Goal: Register for event/course

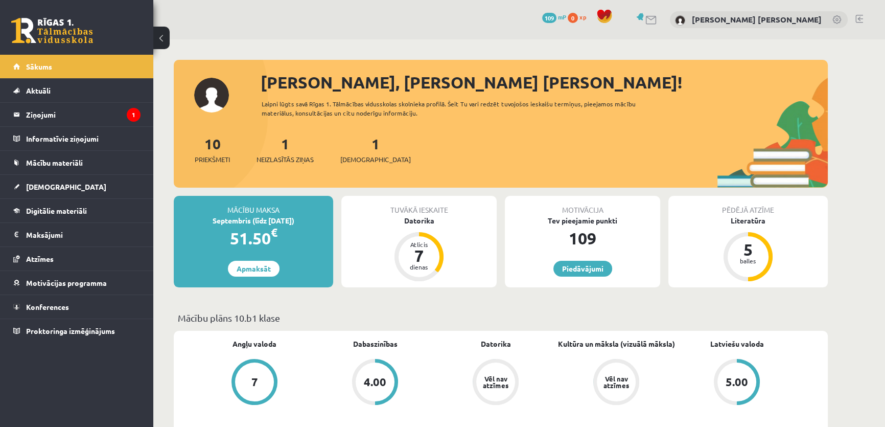
click at [293, 150] on div "1 Neizlasītās ziņas" at bounding box center [284, 149] width 57 height 32
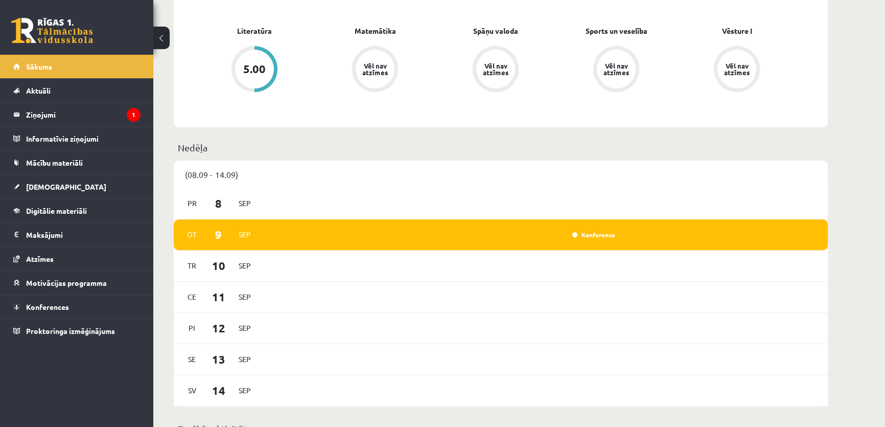
scroll to position [603, 0]
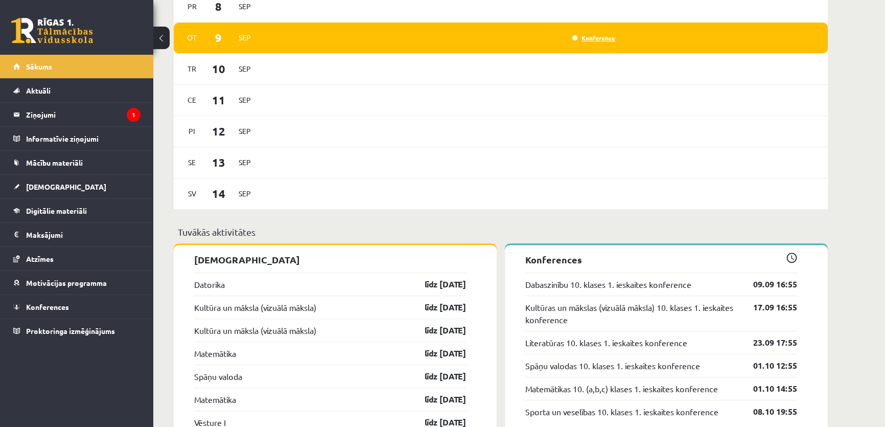
click at [585, 41] on link "Konference" at bounding box center [593, 38] width 43 height 8
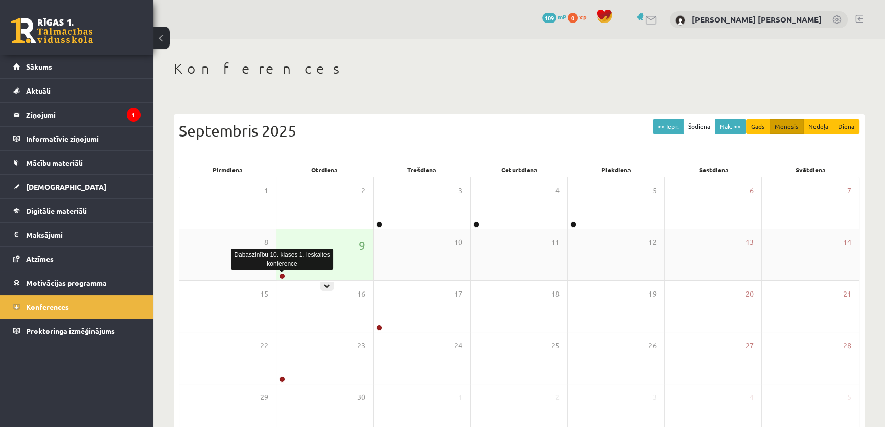
click at [280, 274] on link at bounding box center [282, 276] width 6 height 6
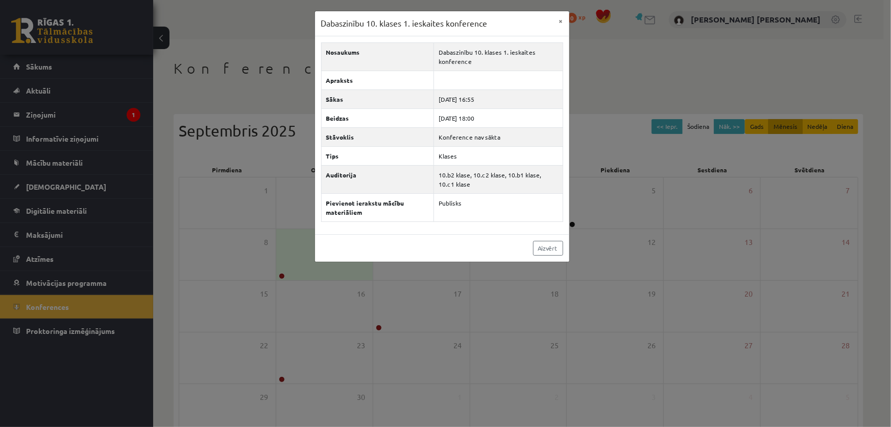
drag, startPoint x: 236, startPoint y: 238, endPoint x: 123, endPoint y: 128, distance: 157.1
click at [235, 237] on div "Dabaszinību 10. klases 1. ieskaites konference × Nosaukums Dabaszinību 10. klas…" at bounding box center [445, 213] width 891 height 427
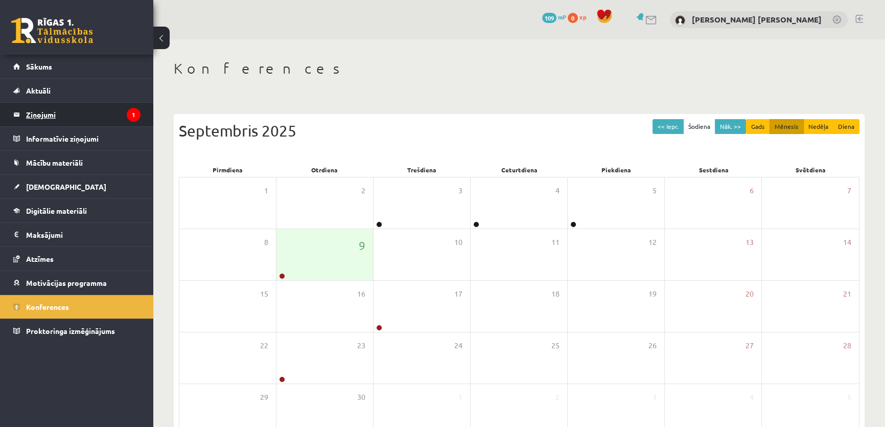
click at [94, 111] on legend "Ziņojumi 1" at bounding box center [83, 114] width 114 height 23
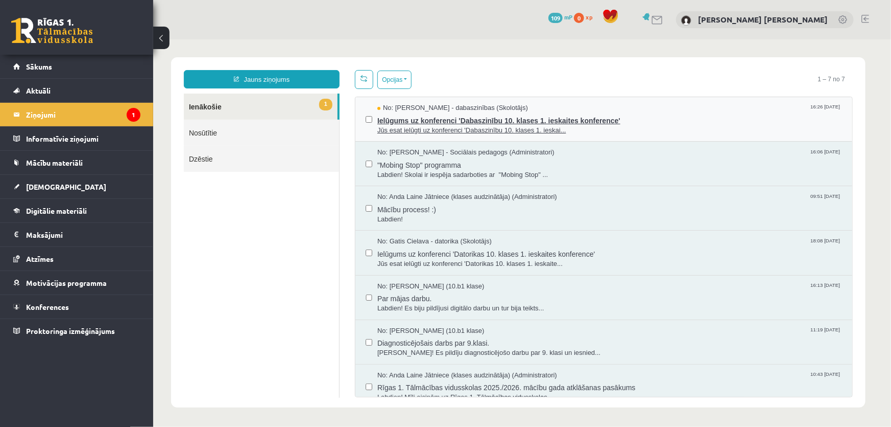
click at [417, 120] on span "Ielūgums uz konferenci 'Dabaszinību 10. klases 1. ieskaites konference'" at bounding box center [609, 118] width 465 height 13
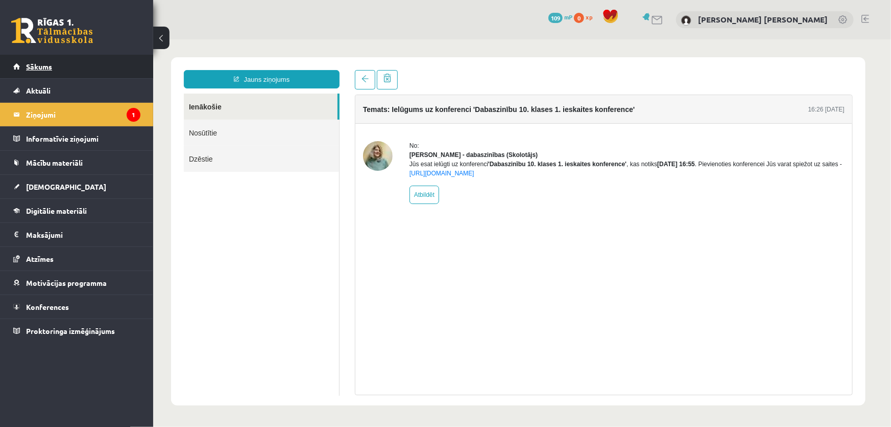
click at [34, 69] on span "Sākums" at bounding box center [39, 66] width 26 height 9
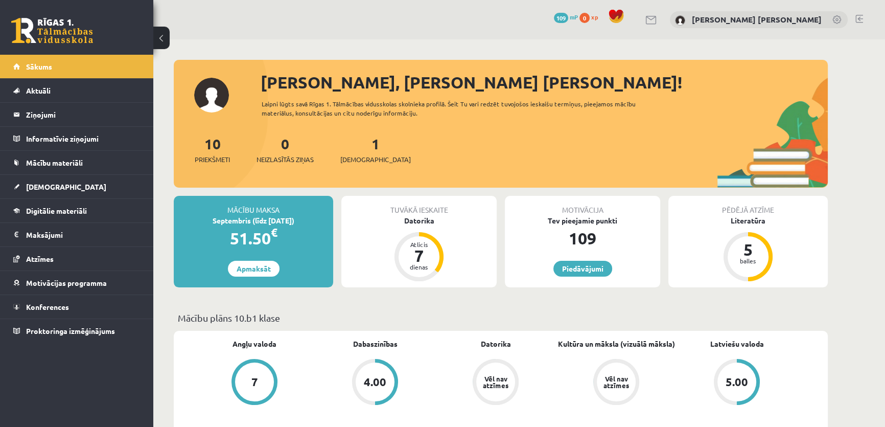
click at [179, 311] on p "Mācību plāns 10.b1 klase" at bounding box center [501, 318] width 646 height 14
click at [356, 154] on span "[DEMOGRAPHIC_DATA]" at bounding box center [375, 159] width 70 height 10
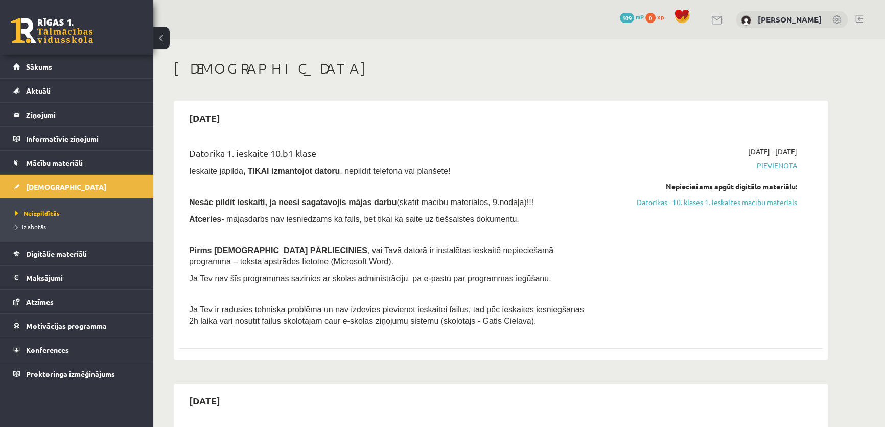
click at [64, 63] on link "Sākums" at bounding box center [76, 66] width 127 height 23
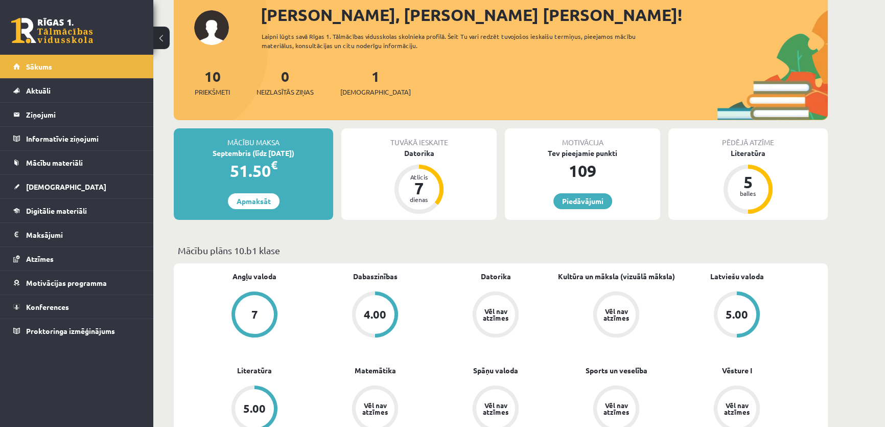
scroll to position [46, 0]
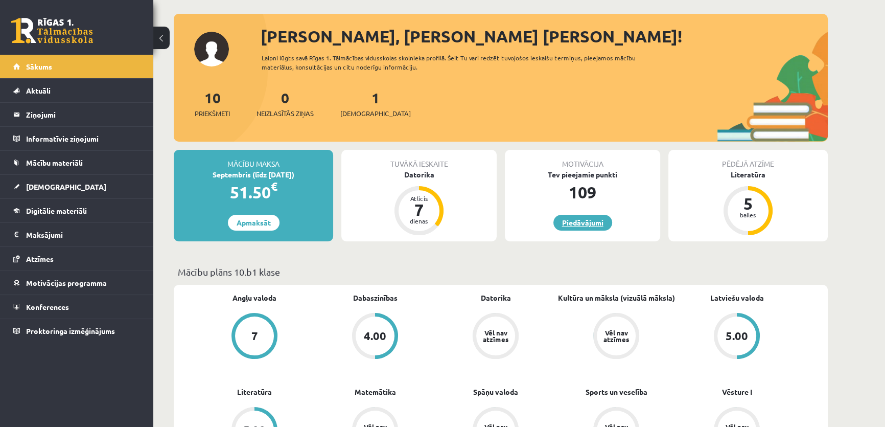
click at [592, 223] on link "Piedāvājumi" at bounding box center [582, 223] width 59 height 16
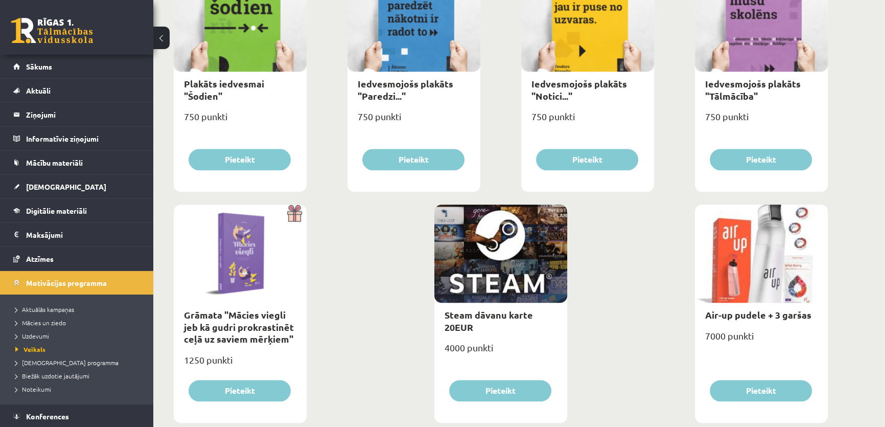
scroll to position [1143, 0]
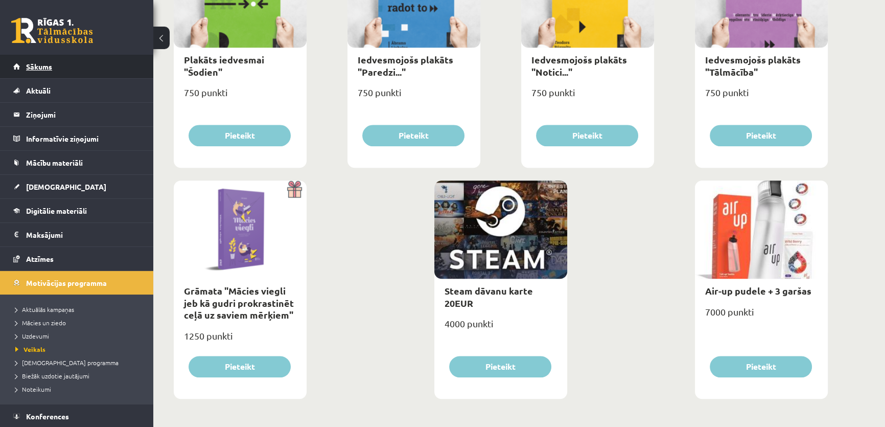
click at [42, 66] on span "Sākums" at bounding box center [39, 66] width 26 height 9
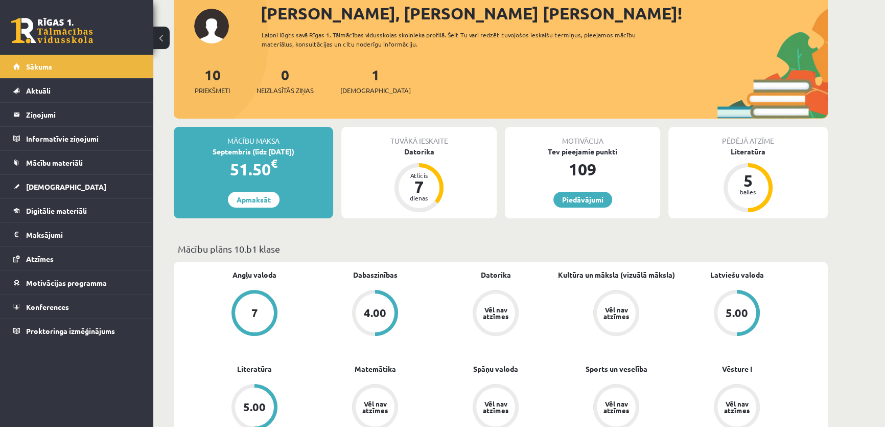
scroll to position [278, 0]
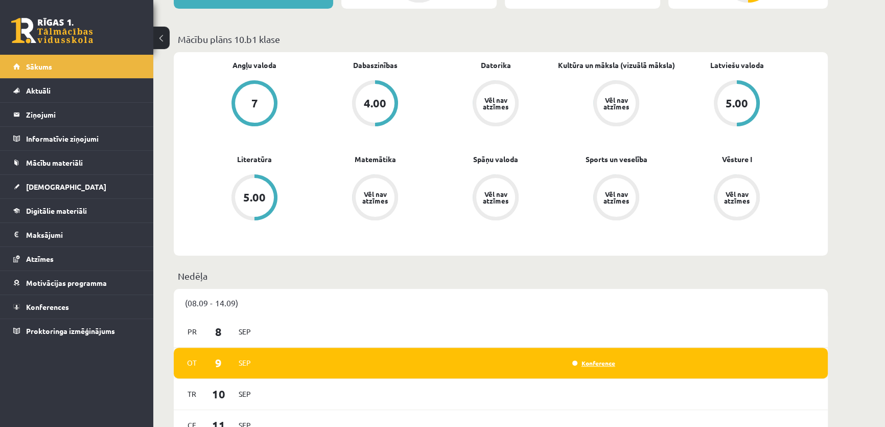
click at [593, 366] on link "Konference" at bounding box center [593, 363] width 43 height 8
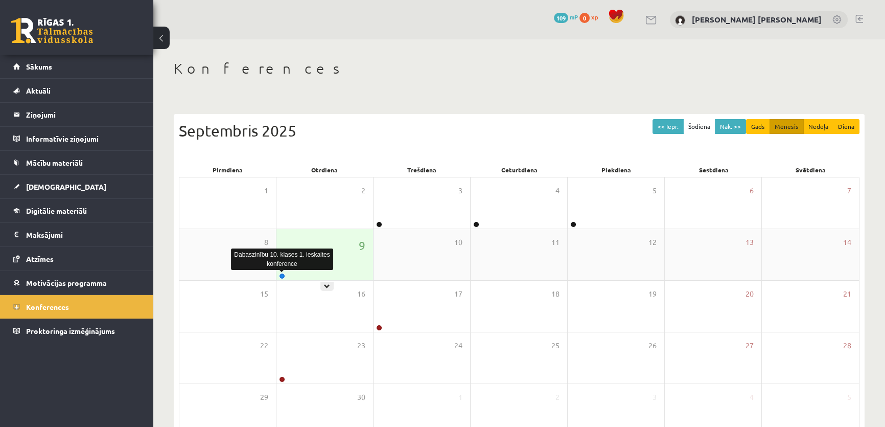
click at [283, 274] on link at bounding box center [282, 276] width 6 height 6
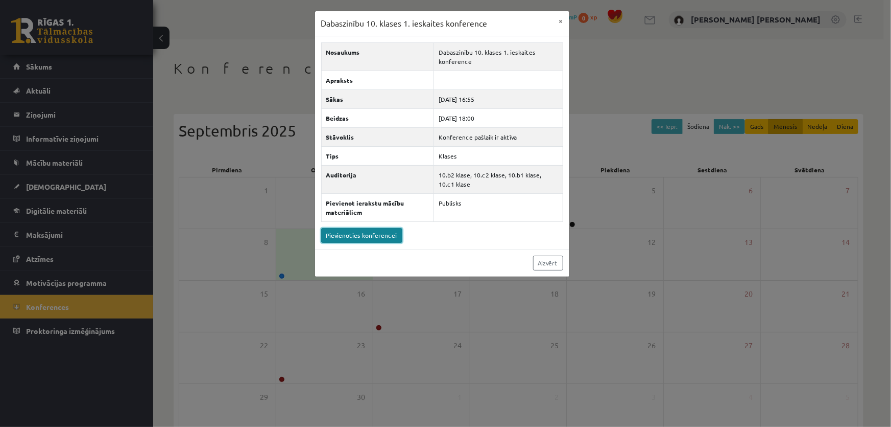
click at [358, 236] on link "Pievienoties konferencei" at bounding box center [361, 235] width 81 height 15
